Goal: Task Accomplishment & Management: Use online tool/utility

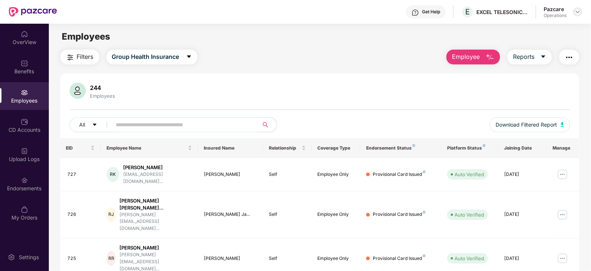
click at [581, 10] on img at bounding box center [578, 12] width 6 height 6
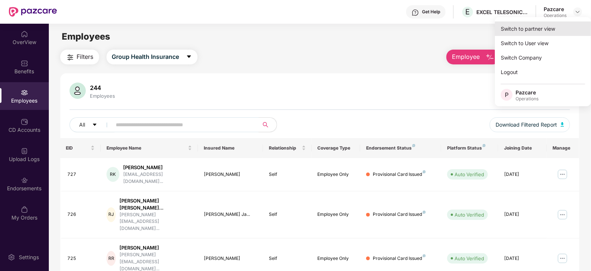
click at [559, 26] on div "Switch to partner view" at bounding box center [543, 28] width 96 height 14
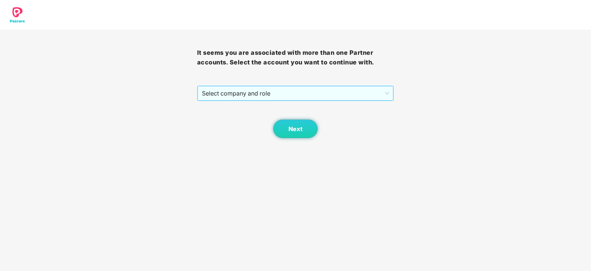
click at [261, 100] on span "Select company and role" at bounding box center [296, 93] width 188 height 14
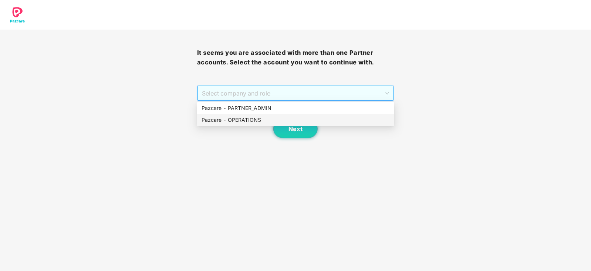
click at [244, 124] on div "Pazcare - OPERATIONS" at bounding box center [295, 120] width 197 height 12
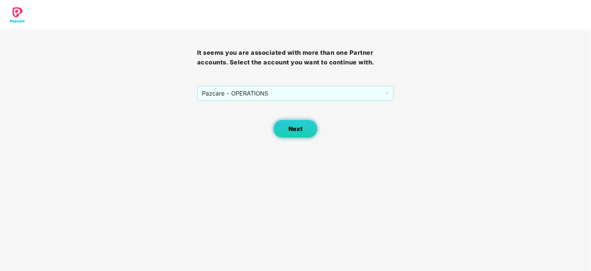
click at [287, 129] on button "Next" at bounding box center [296, 129] width 44 height 19
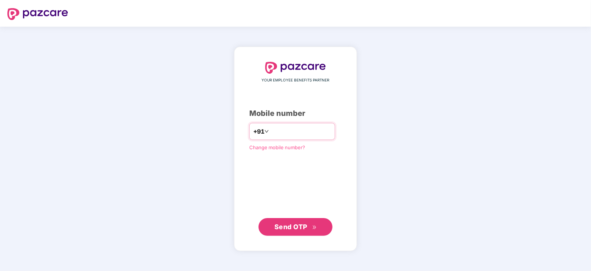
click at [289, 133] on input "number" at bounding box center [301, 131] width 61 height 12
type input "**********"
click at [297, 228] on span "Send OTP" at bounding box center [291, 227] width 33 height 8
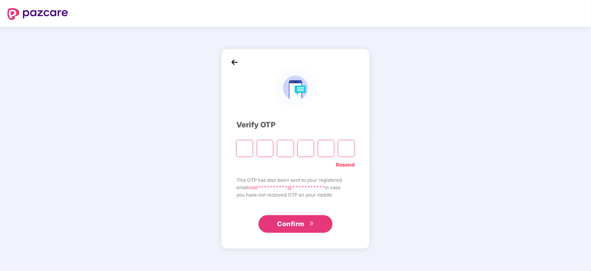
type input "*"
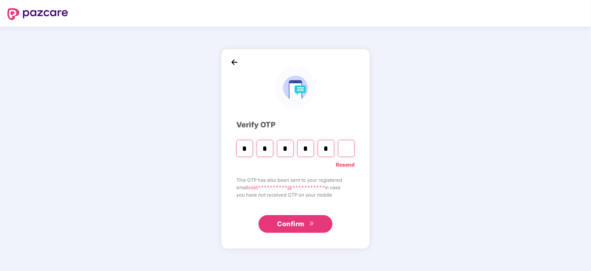
type input "*"
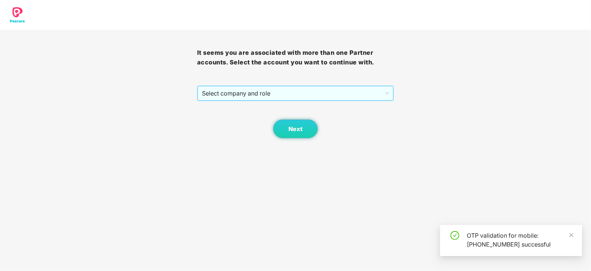
click at [220, 90] on span "Select company and role" at bounding box center [296, 93] width 188 height 14
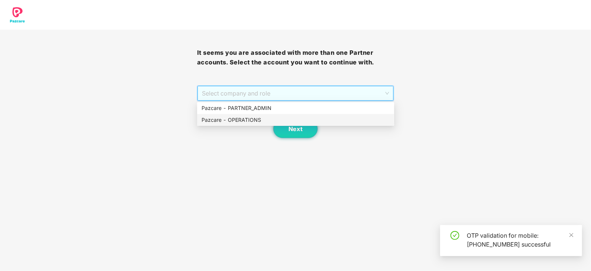
click at [230, 121] on div "Pazcare - OPERATIONS" at bounding box center [296, 120] width 188 height 8
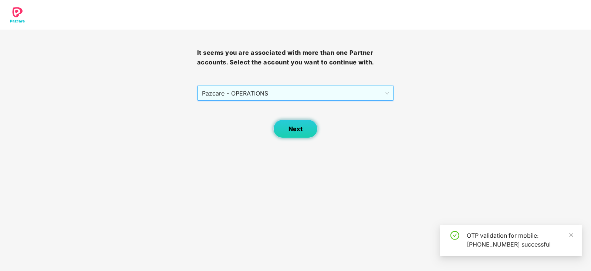
click at [280, 124] on button "Next" at bounding box center [296, 129] width 44 height 19
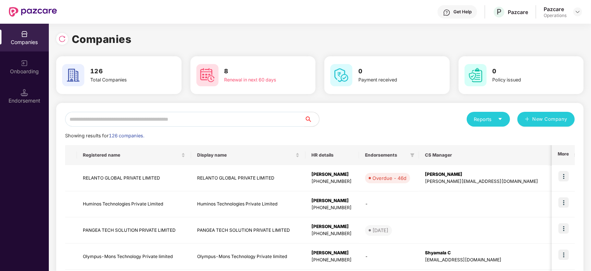
click at [158, 113] on input "text" at bounding box center [184, 119] width 239 height 15
paste input "******"
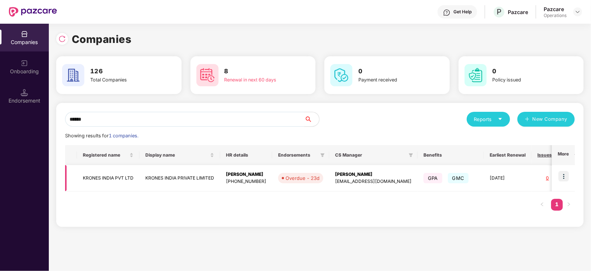
type input "******"
click at [565, 177] on img at bounding box center [564, 176] width 10 height 10
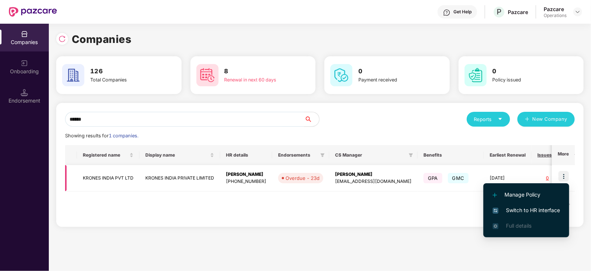
click at [106, 181] on td "KRONES INDIA PVT LTD" at bounding box center [108, 178] width 63 height 26
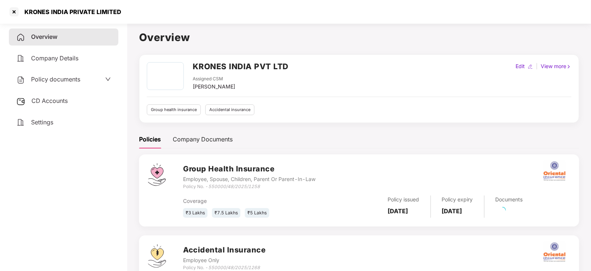
click at [56, 80] on span "Policy documents" at bounding box center [55, 79] width 49 height 7
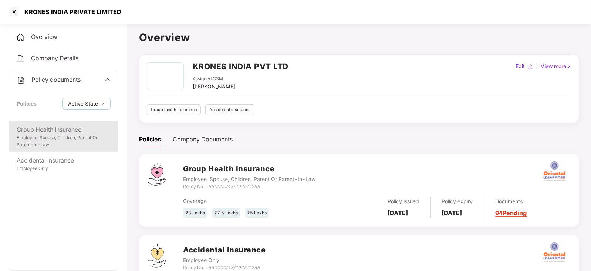
click at [70, 135] on div "Employee, Spouse, Children, Parent Or Parent-In-Law" at bounding box center [64, 141] width 94 height 14
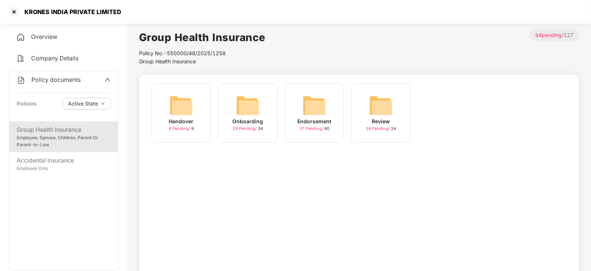
click at [324, 108] on img at bounding box center [315, 106] width 24 height 24
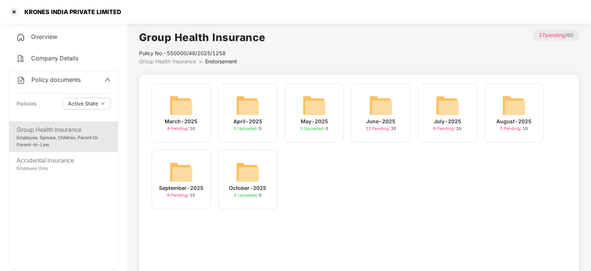
click at [185, 168] on img at bounding box center [182, 172] width 24 height 24
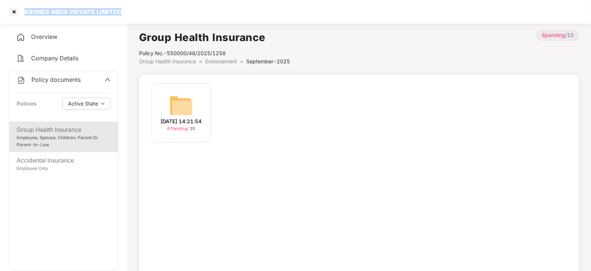
drag, startPoint x: 24, startPoint y: 12, endPoint x: 119, endPoint y: 13, distance: 94.4
click at [119, 13] on div "KRONES INDIA PRIVATE LIMITED" at bounding box center [70, 11] width 101 height 7
copy div "KRONES INDIA PRIVATE LIMITED"
click at [10, 13] on div at bounding box center [14, 12] width 12 height 12
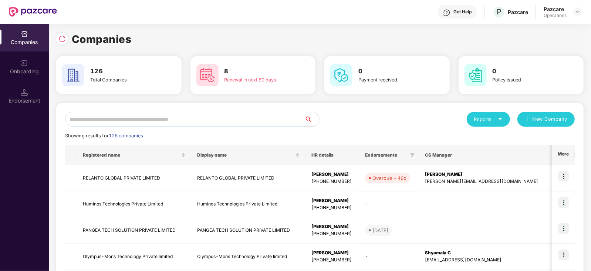
click at [144, 119] on input "text" at bounding box center [184, 119] width 239 height 15
paste input "**********"
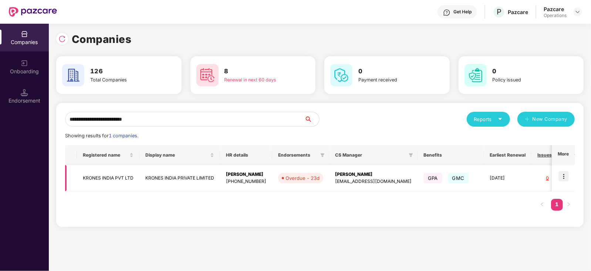
type input "**********"
click at [565, 174] on img at bounding box center [564, 176] width 10 height 10
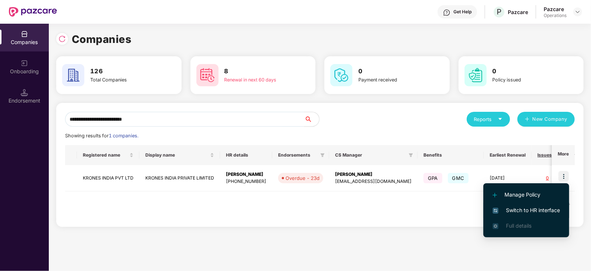
click at [547, 214] on span "Switch to HR interface" at bounding box center [526, 210] width 67 height 8
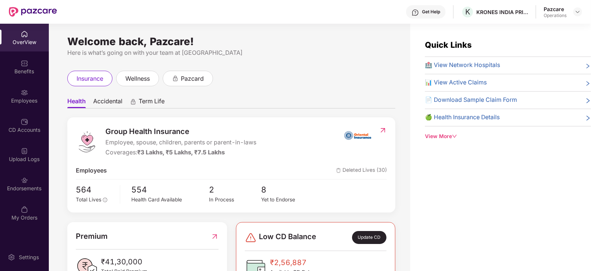
click at [31, 193] on div "Endorsements" at bounding box center [24, 184] width 49 height 28
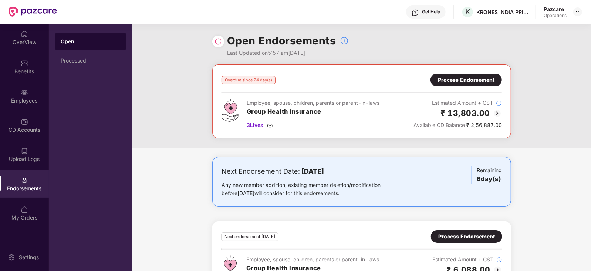
click at [450, 82] on div "Process Endorsement" at bounding box center [466, 80] width 57 height 8
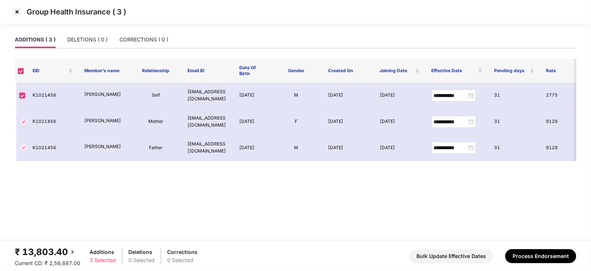
click at [15, 12] on img at bounding box center [17, 12] width 12 height 12
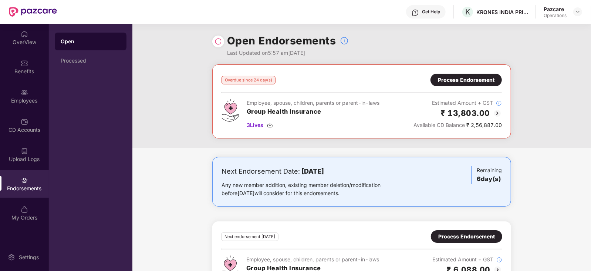
scroll to position [32, 0]
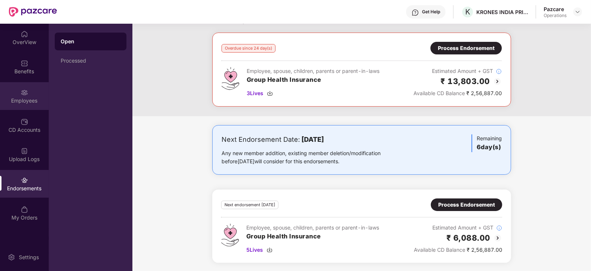
click at [42, 102] on div "Employees" at bounding box center [24, 100] width 49 height 7
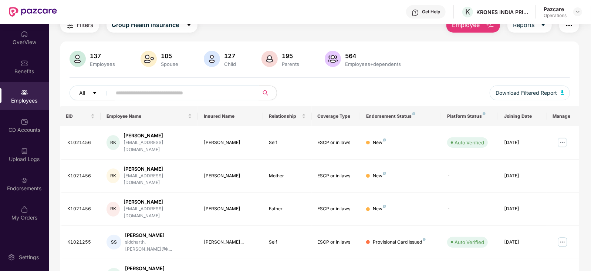
click at [148, 93] on input "text" at bounding box center [182, 92] width 133 height 11
paste input "*******"
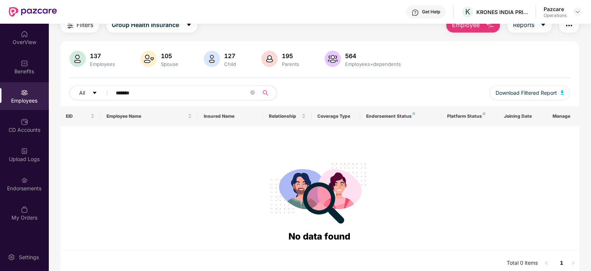
type input "*******"
click at [578, 9] on img at bounding box center [578, 12] width 6 height 6
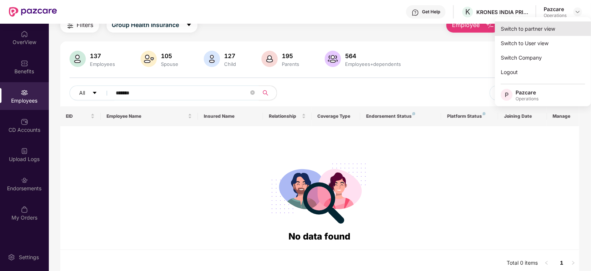
click at [546, 31] on div "Switch to partner view" at bounding box center [543, 28] width 96 height 14
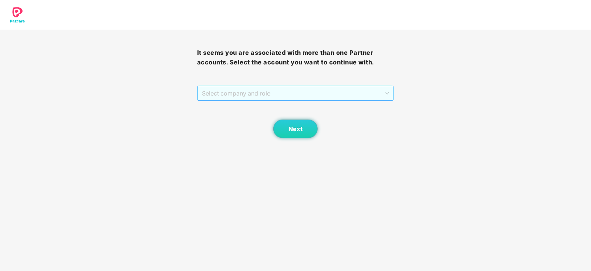
click at [258, 94] on span "Select company and role" at bounding box center [296, 93] width 188 height 14
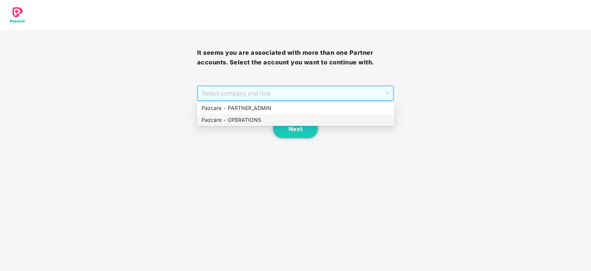
click at [239, 121] on div "Pazcare - OPERATIONS" at bounding box center [296, 120] width 188 height 8
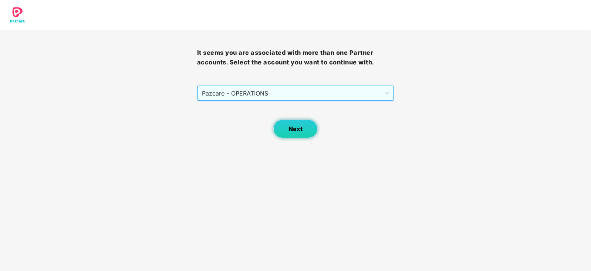
click at [298, 133] on button "Next" at bounding box center [296, 129] width 44 height 19
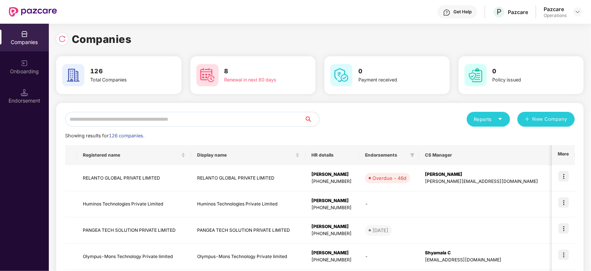
click at [17, 104] on div "Endorsement" at bounding box center [24, 100] width 49 height 7
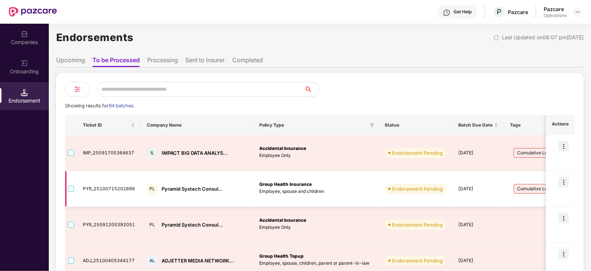
scroll to position [0, 0]
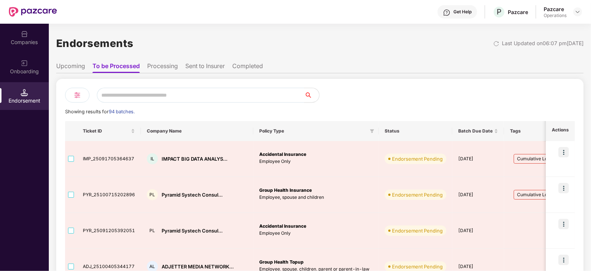
click at [76, 65] on li "Upcoming" at bounding box center [70, 67] width 29 height 11
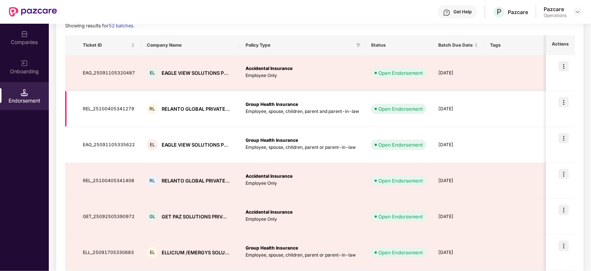
scroll to position [46, 0]
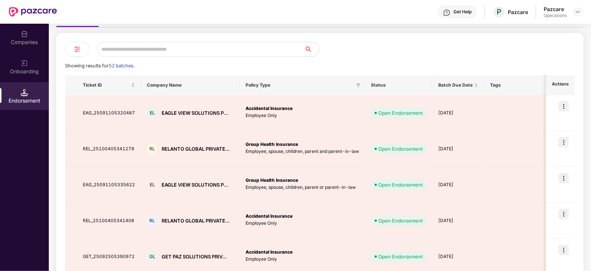
click at [327, 64] on div "Showing results for 52 batches." at bounding box center [320, 65] width 510 height 7
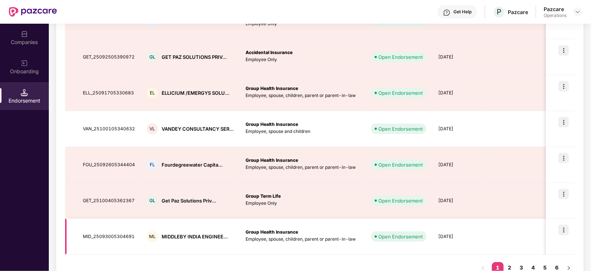
scroll to position [264, 0]
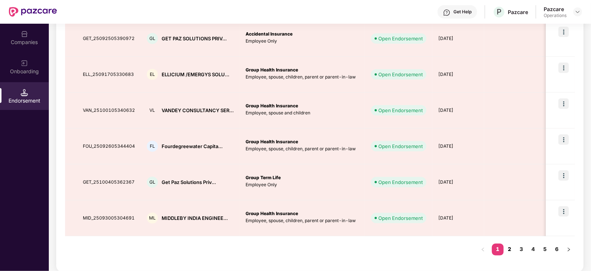
click at [507, 247] on link "2" at bounding box center [510, 249] width 12 height 11
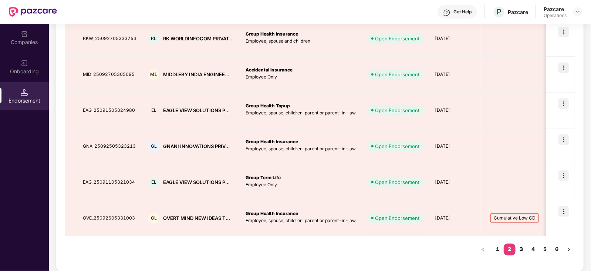
click at [516, 250] on link "3" at bounding box center [522, 249] width 12 height 11
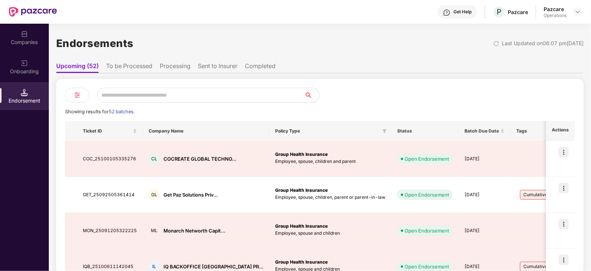
scroll to position [46, 0]
